Goal: Navigation & Orientation: Find specific page/section

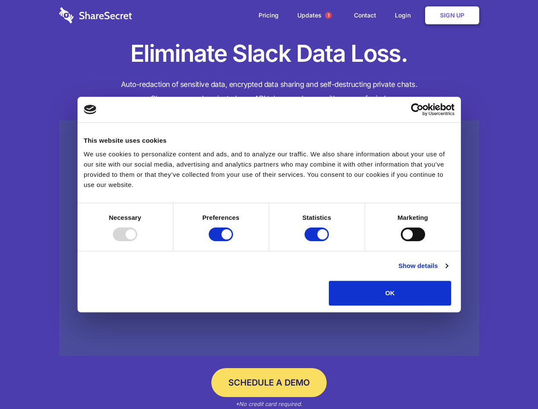
click at [137, 241] on div at bounding box center [125, 234] width 24 height 14
click at [233, 241] on input "Preferences" at bounding box center [221, 234] width 24 height 14
checkbox input "false"
click at [318, 241] on input "Statistics" at bounding box center [316, 234] width 24 height 14
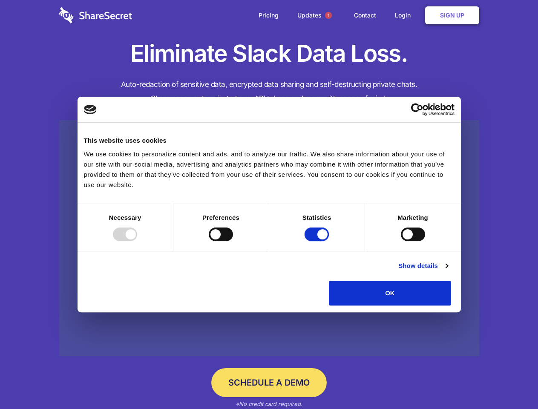
checkbox input "false"
click at [401, 241] on input "Marketing" at bounding box center [413, 234] width 24 height 14
checkbox input "true"
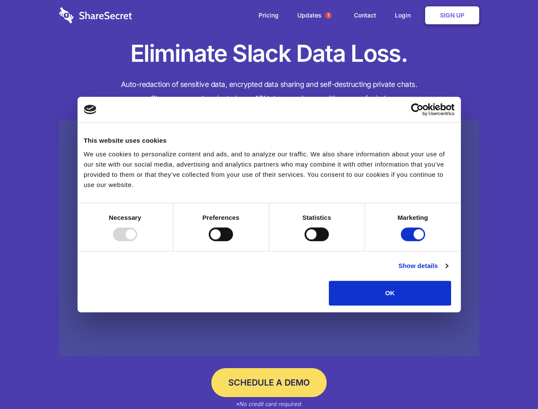
click at [448, 271] on link "Show details" at bounding box center [422, 266] width 49 height 10
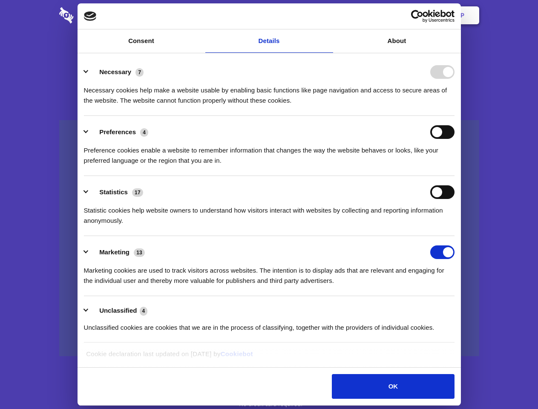
click at [471, 308] on body "Consent Details [#IABV2SETTINGS#] About This website uses cookies We use cookie…" at bounding box center [269, 204] width 538 height 409
click at [328, 15] on span "1" at bounding box center [328, 15] width 7 height 7
